Goal: Contribute content

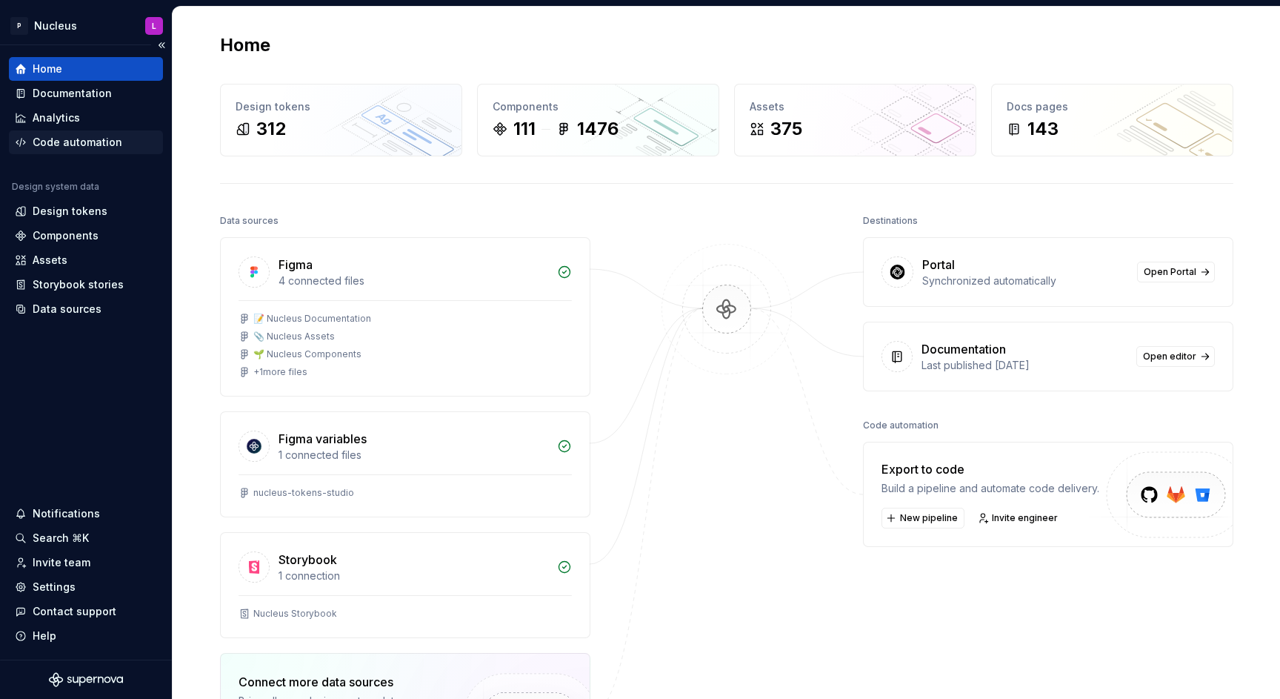
click at [61, 140] on div "Code automation" at bounding box center [78, 142] width 90 height 15
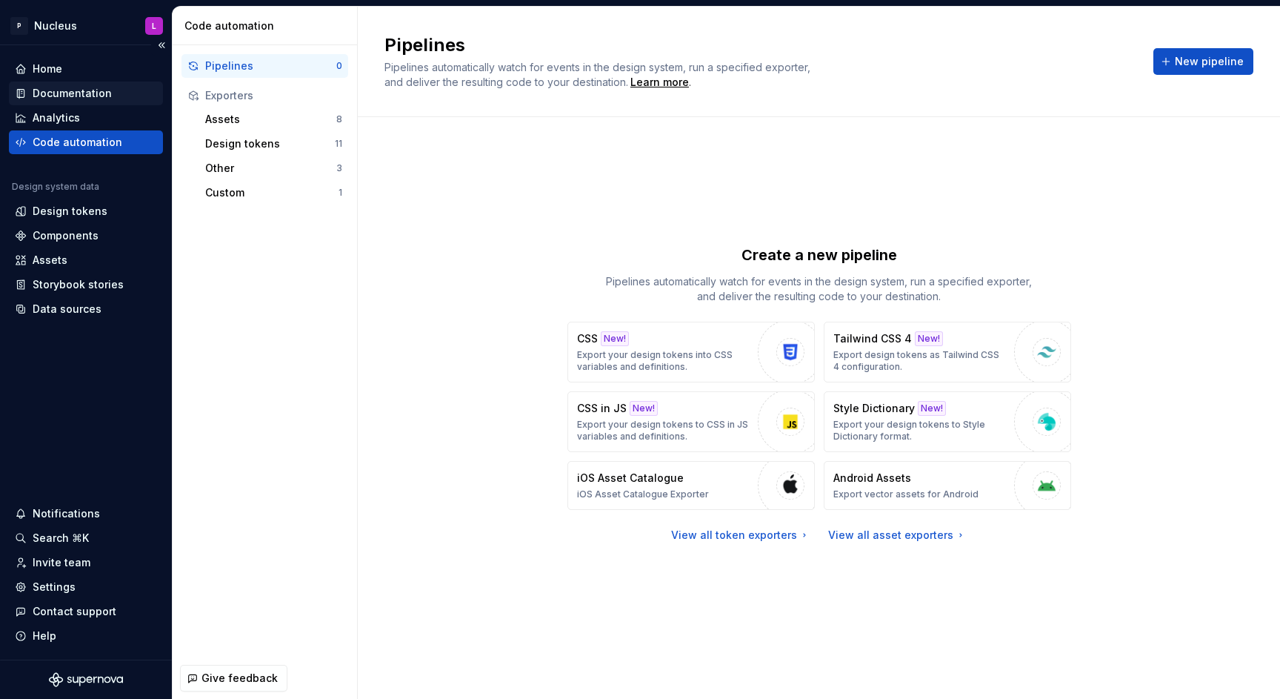
click at [75, 87] on div "Documentation" at bounding box center [72, 93] width 79 height 15
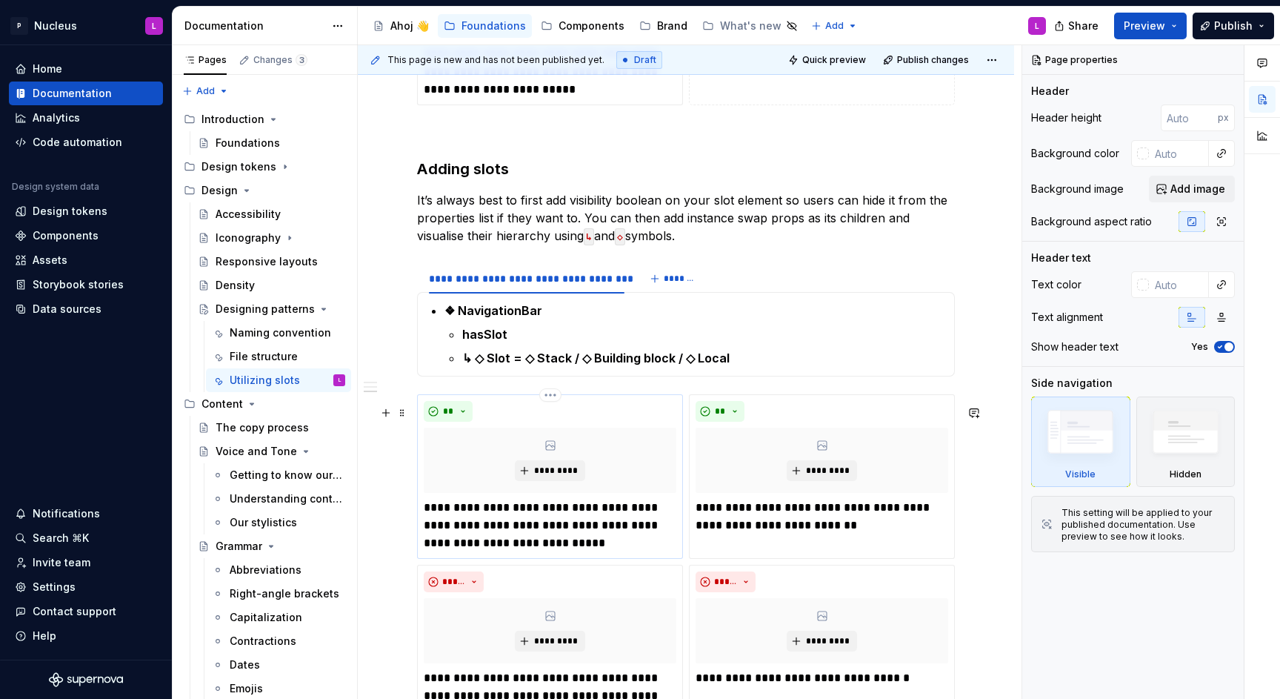
scroll to position [1633, 0]
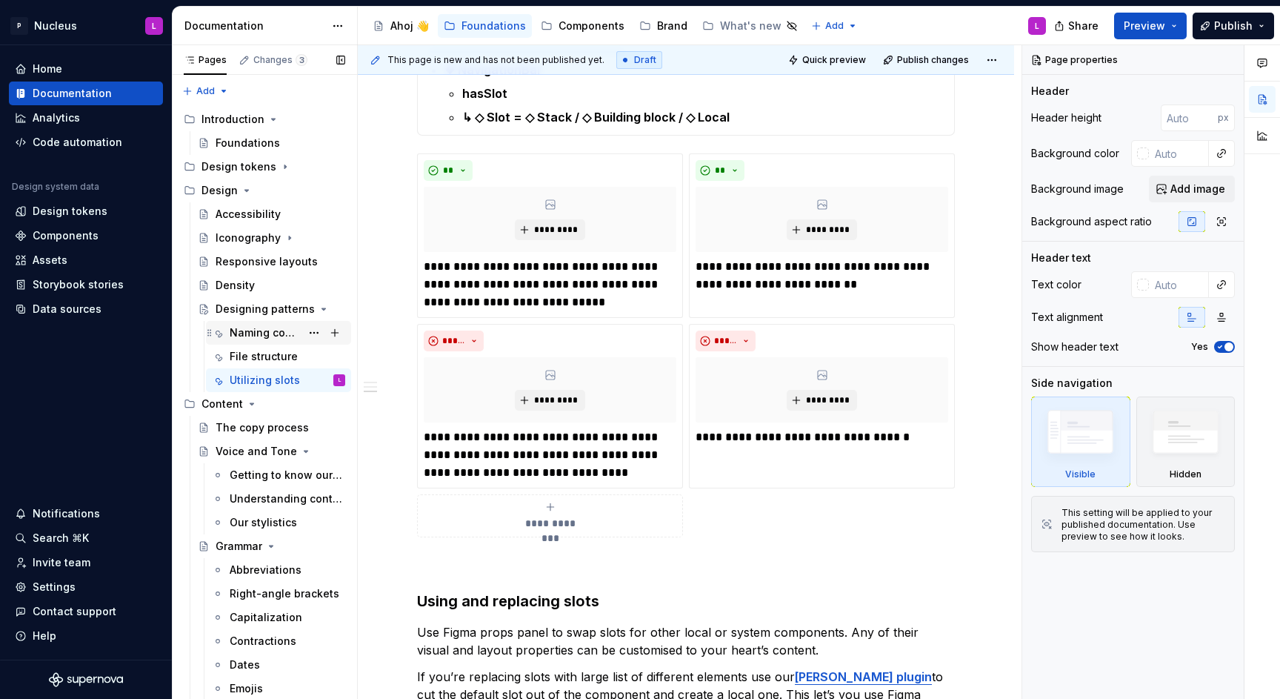
click at [265, 340] on div "Naming convention" at bounding box center [288, 332] width 116 height 21
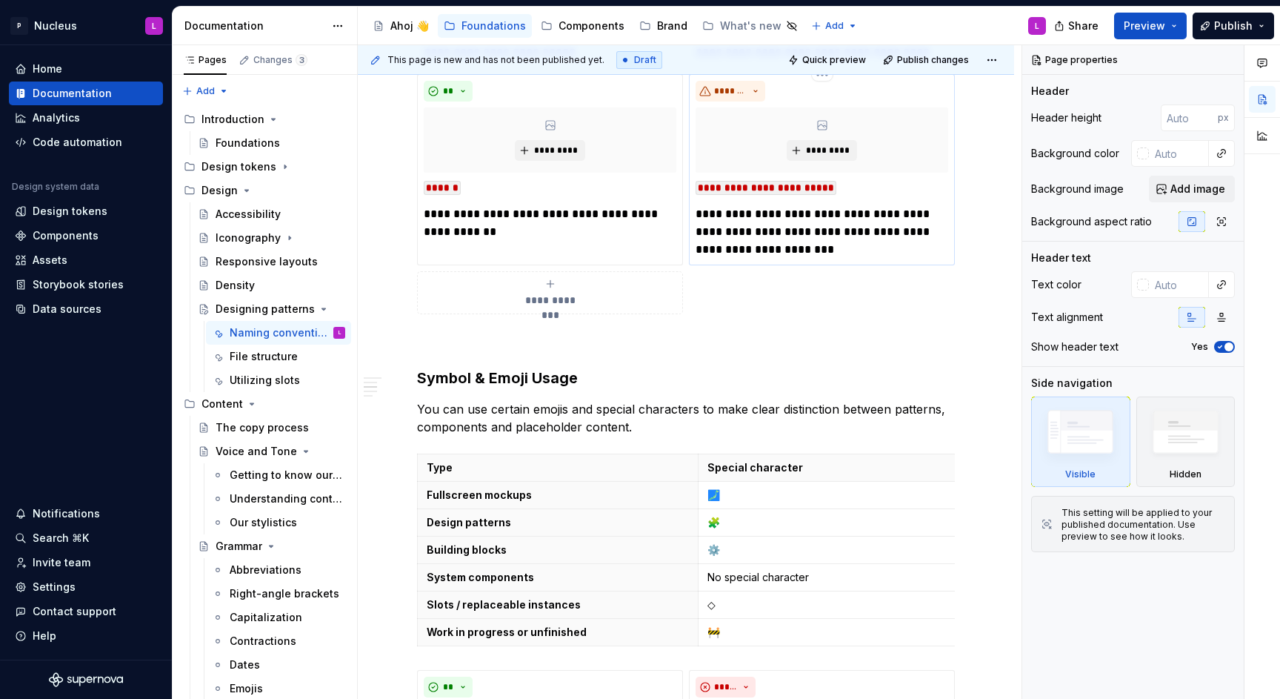
scroll to position [908, 0]
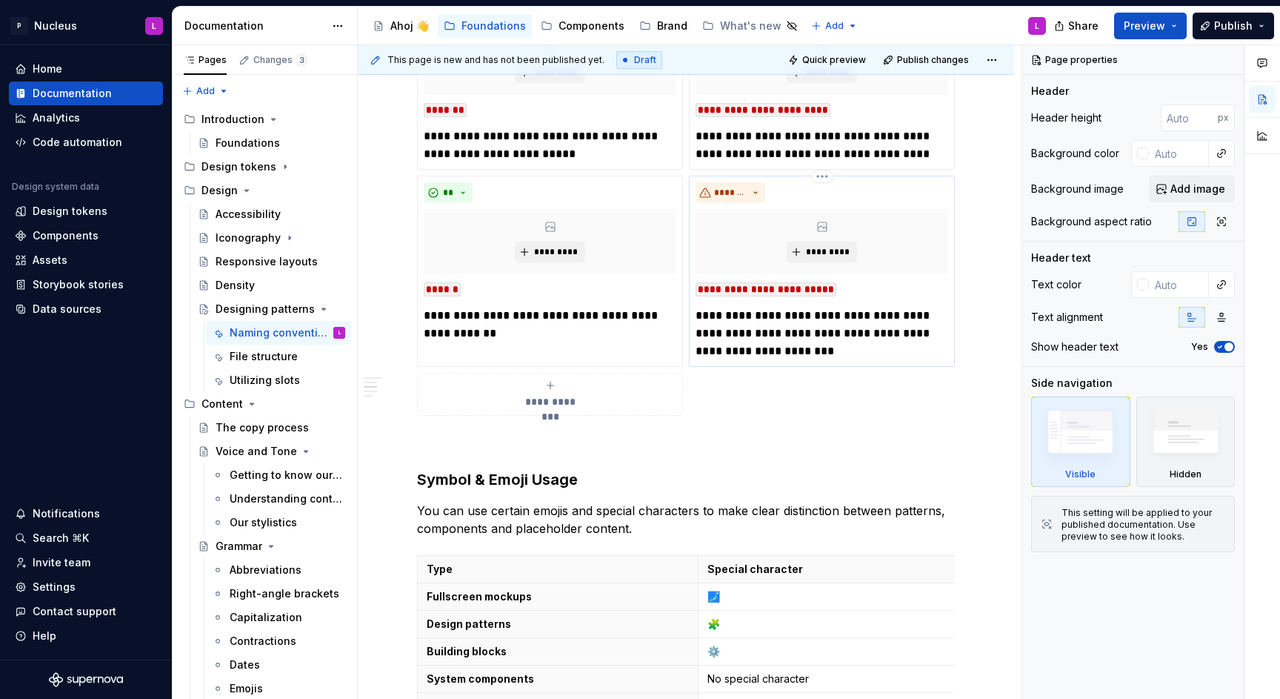
type textarea "*"
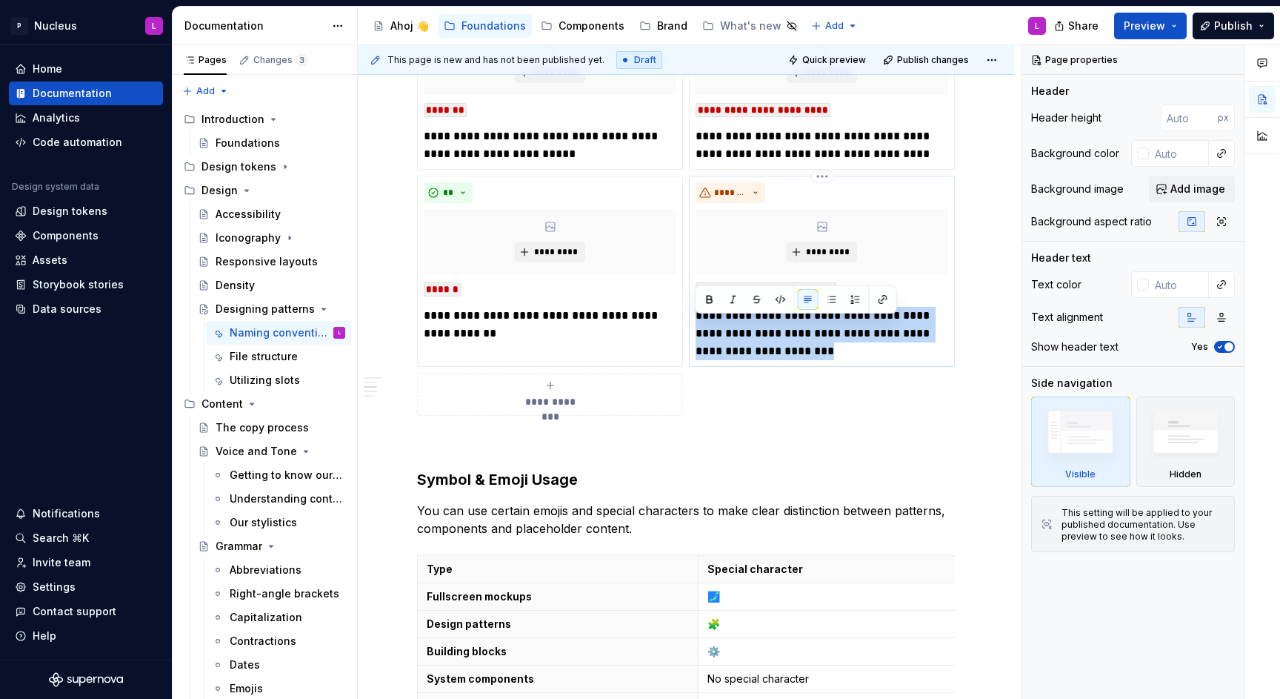
drag, startPoint x: 851, startPoint y: 366, endPoint x: 695, endPoint y: 324, distance: 161.2
click at [696, 324] on p "**********" at bounding box center [822, 333] width 253 height 53
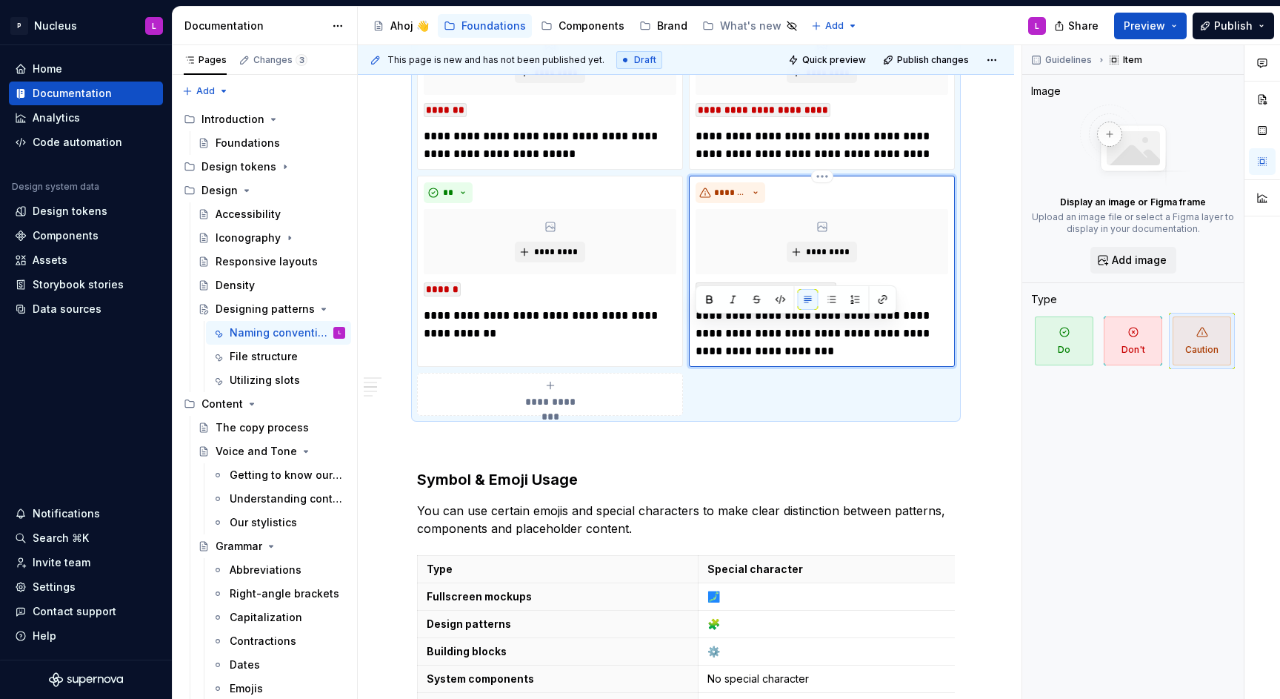
click at [841, 348] on p "**********" at bounding box center [822, 333] width 253 height 53
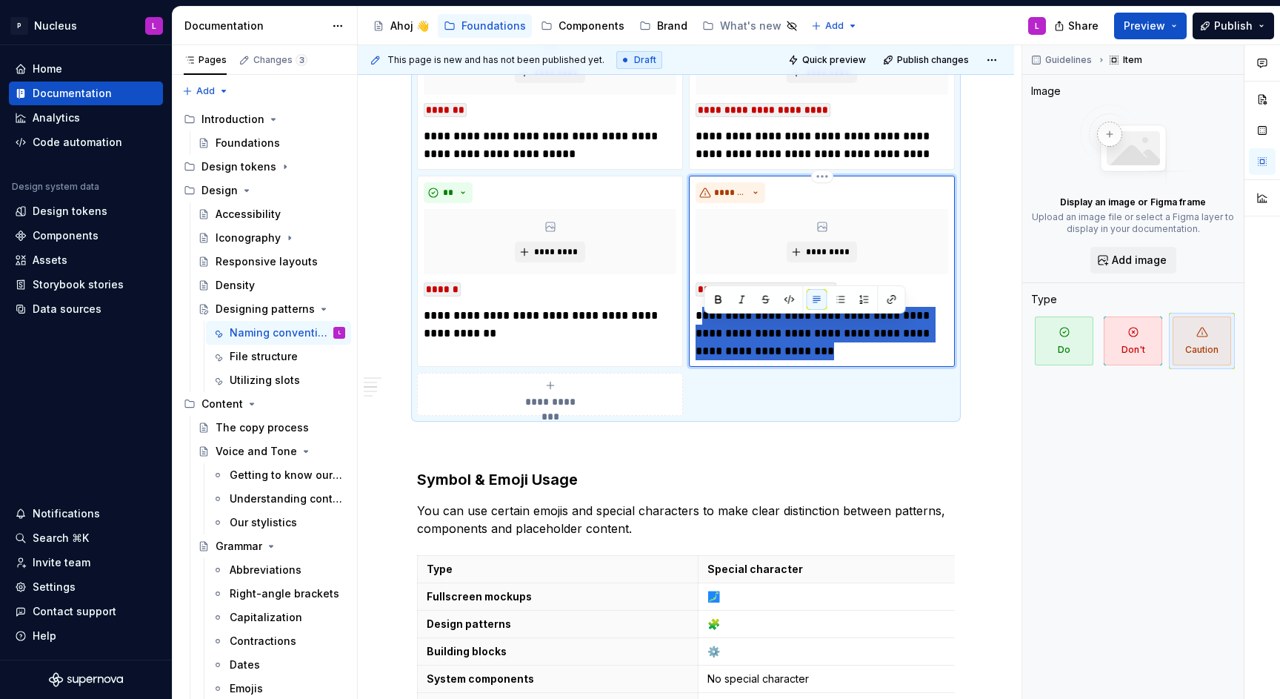
drag, startPoint x: 835, startPoint y: 364, endPoint x: 700, endPoint y: 324, distance: 140.7
click at [700, 324] on p "**********" at bounding box center [822, 333] width 253 height 53
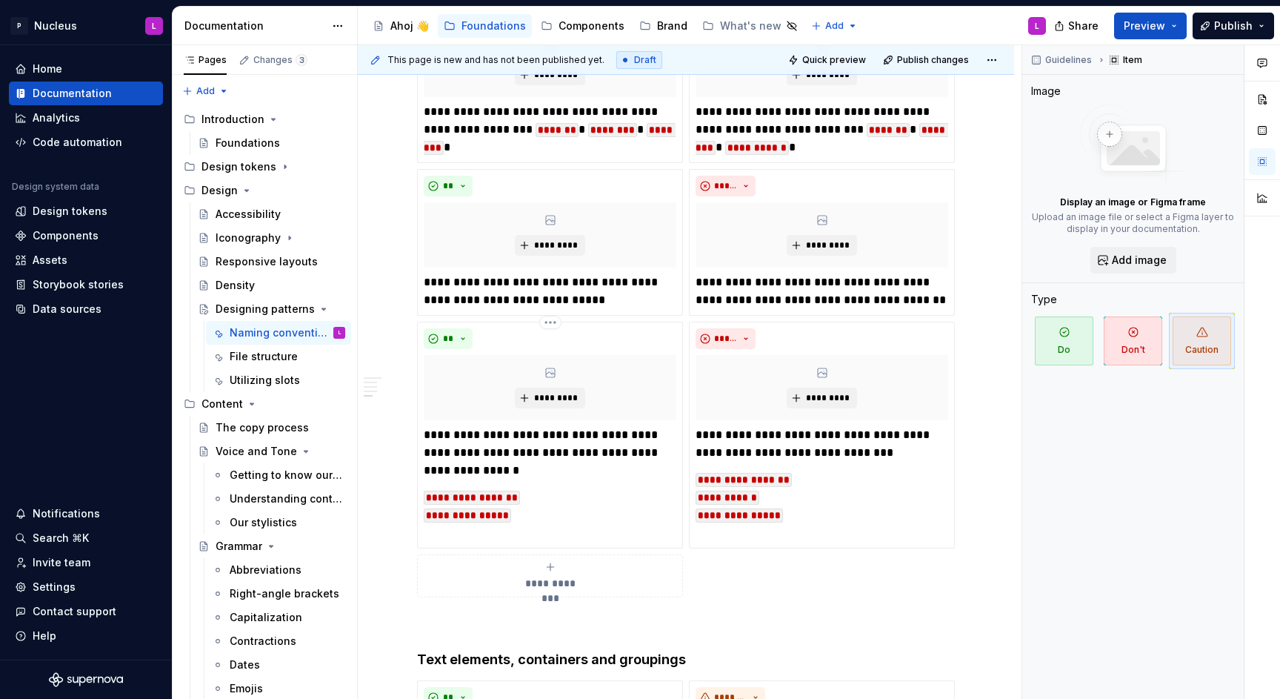
scroll to position [3615, 0]
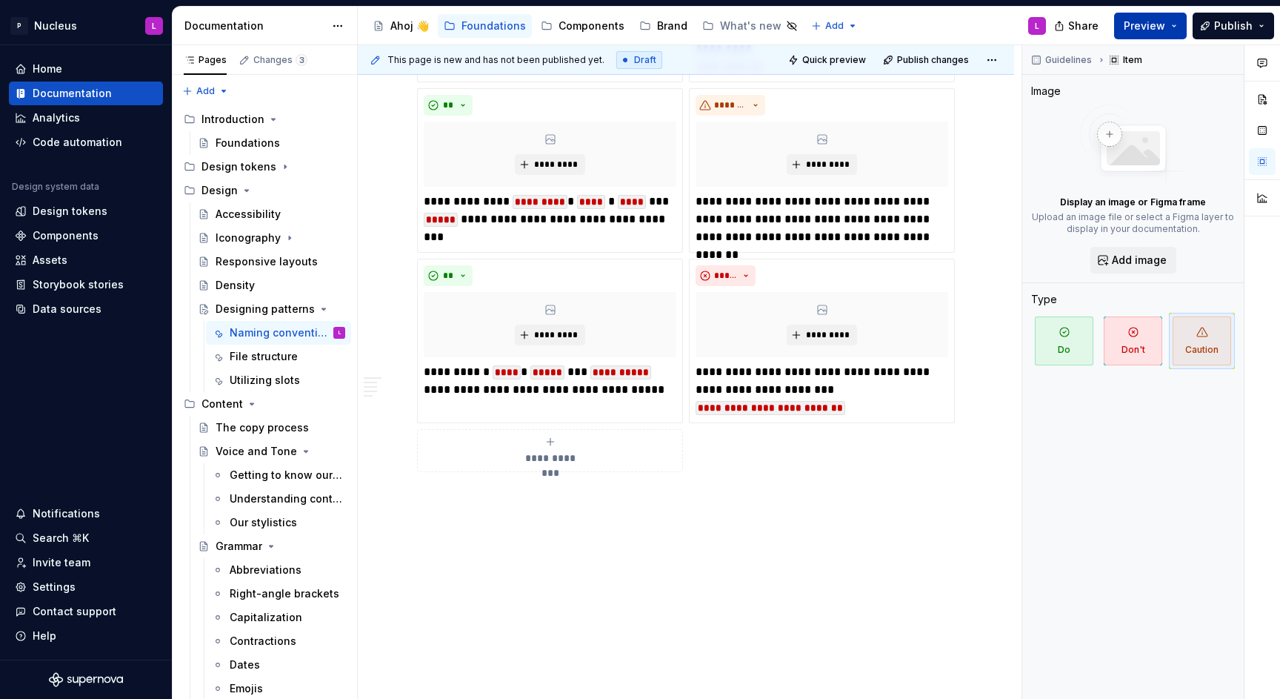
click at [1131, 30] on span "Preview" at bounding box center [1144, 26] width 41 height 15
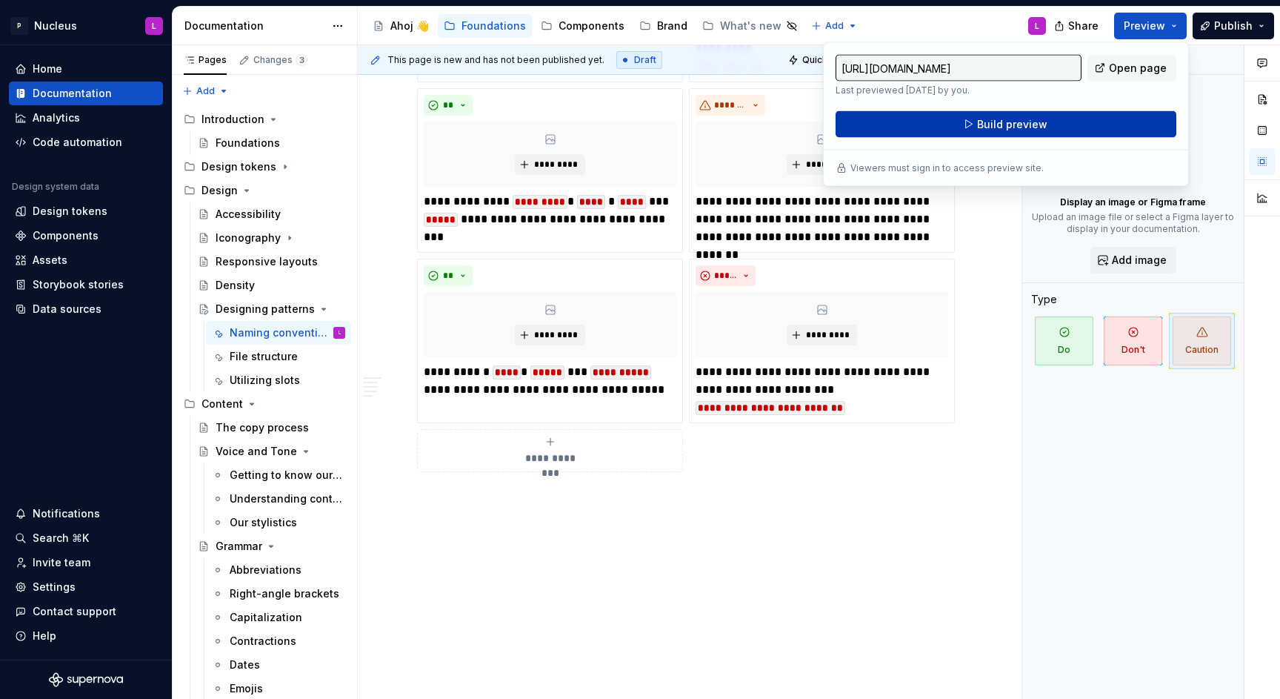
click at [984, 125] on span "Build preview" at bounding box center [1012, 124] width 70 height 15
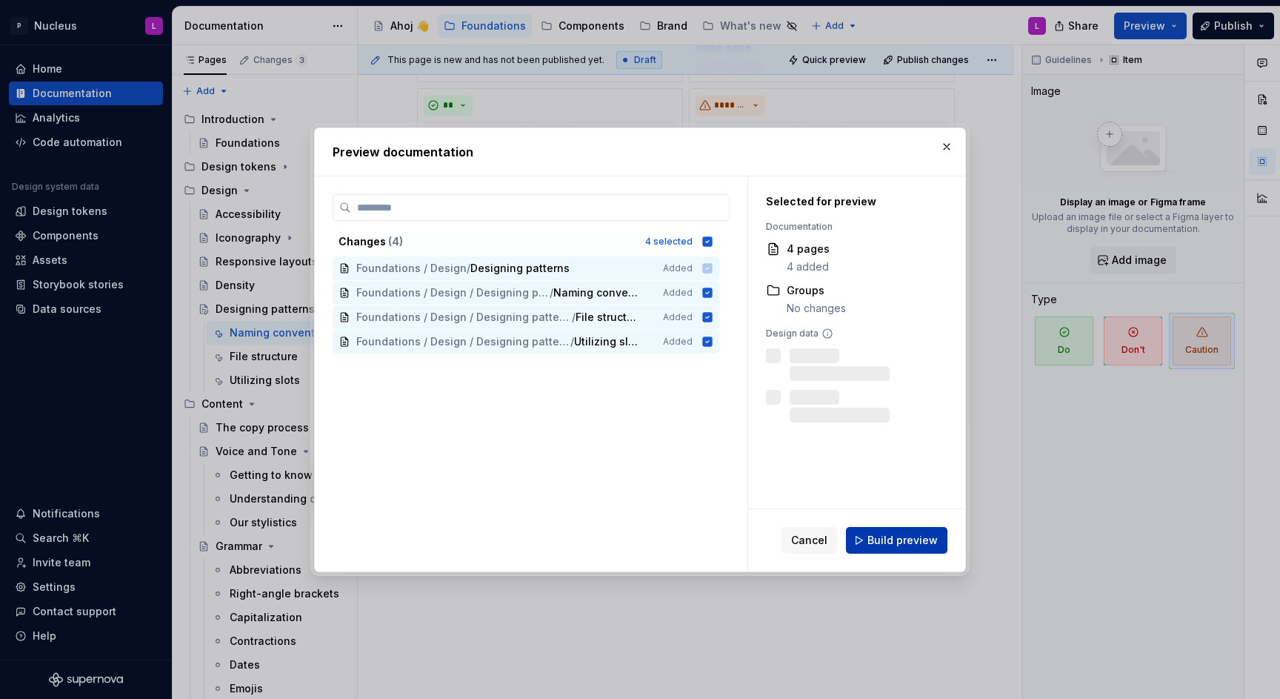
click at [899, 537] on span "Build preview" at bounding box center [903, 540] width 70 height 15
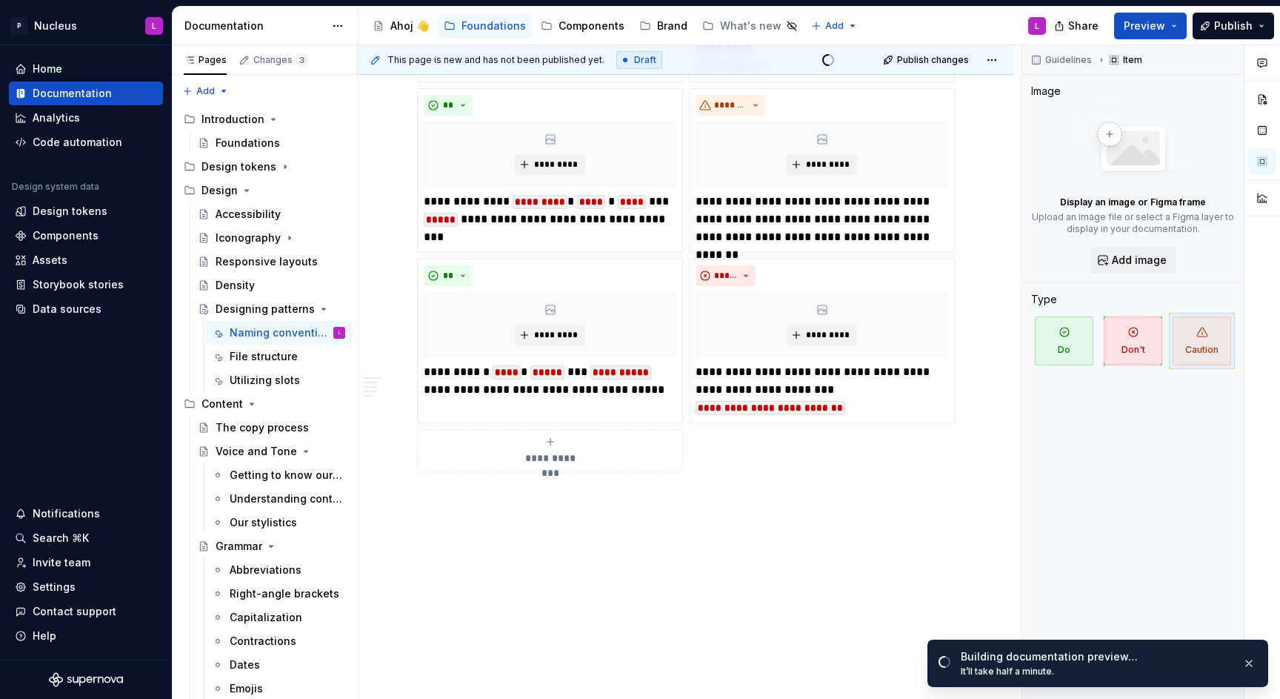
drag, startPoint x: 1096, startPoint y: 629, endPoint x: 1077, endPoint y: 629, distance: 19.3
click at [1077, 629] on ul "Building documentation preview… It’ll take half a minute." at bounding box center [1098, 660] width 365 height 77
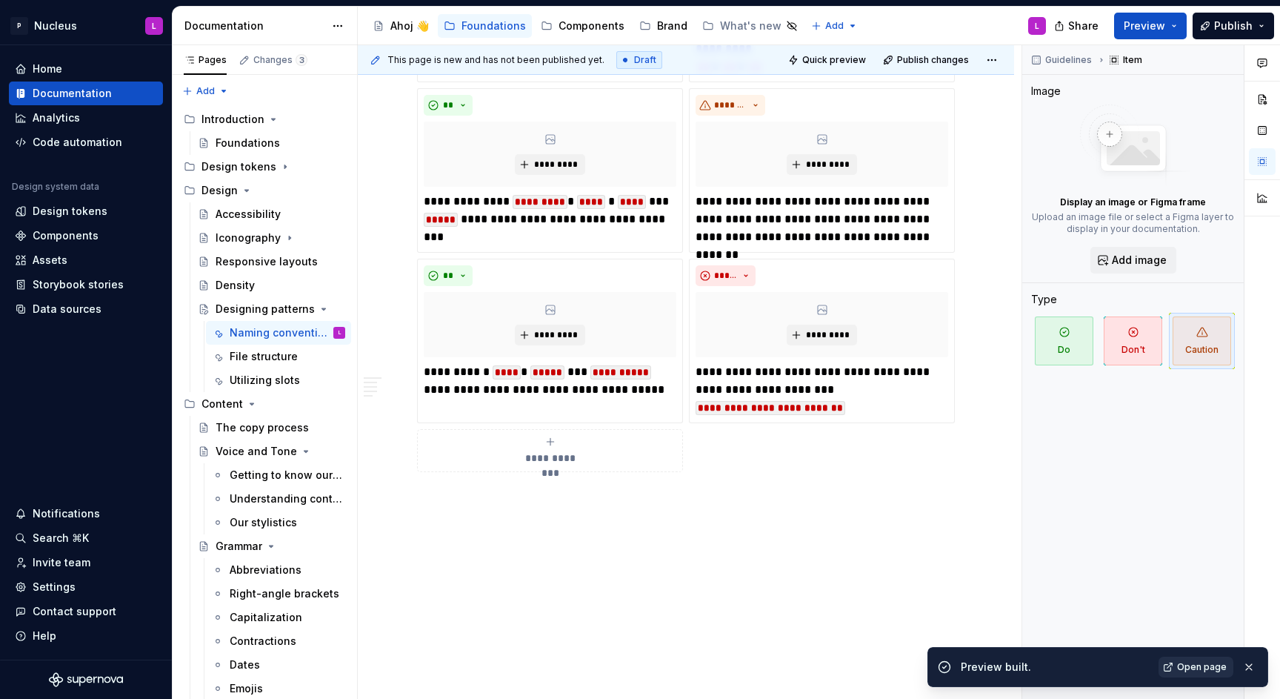
click at [1218, 662] on span "Open page" at bounding box center [1202, 667] width 50 height 12
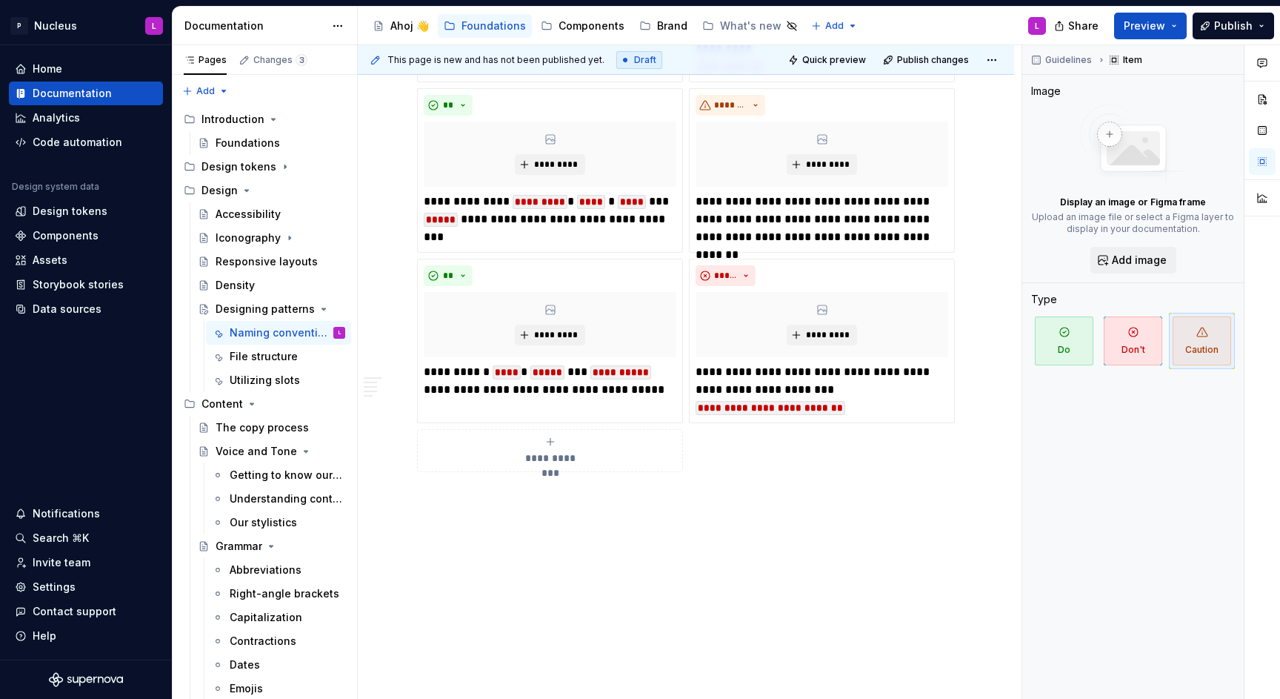
type textarea "*"
